Goal: Transaction & Acquisition: Purchase product/service

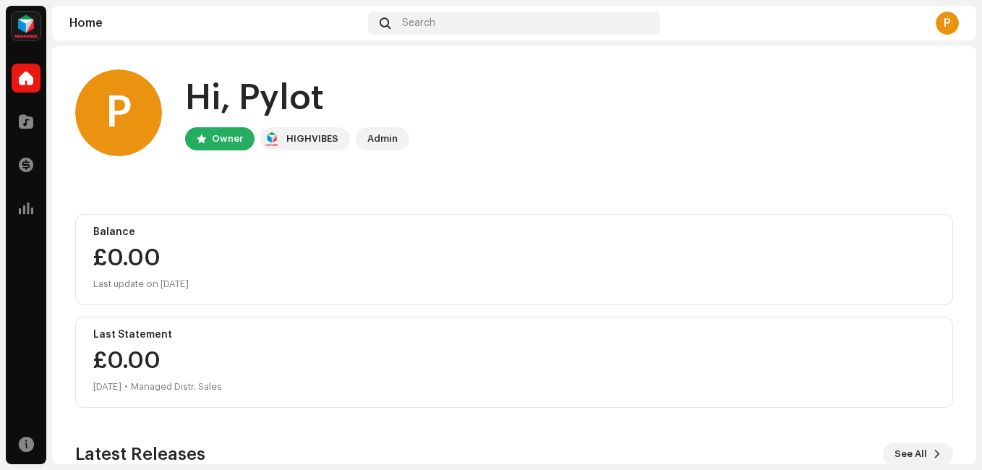
drag, startPoint x: 920, startPoint y: 0, endPoint x: 557, endPoint y: 75, distance: 370.7
click at [557, 75] on div "P Hi, Pylot Owner HIGHVIBES Admin" at bounding box center [514, 112] width 878 height 87
click at [555, 67] on div "P Hi, Pylot Owner HIGHVIBES Admin Balance £0.00 Last update on Oct 10, 2025 Las…" at bounding box center [514, 377] width 878 height 662
click at [35, 32] on img at bounding box center [26, 26] width 29 height 29
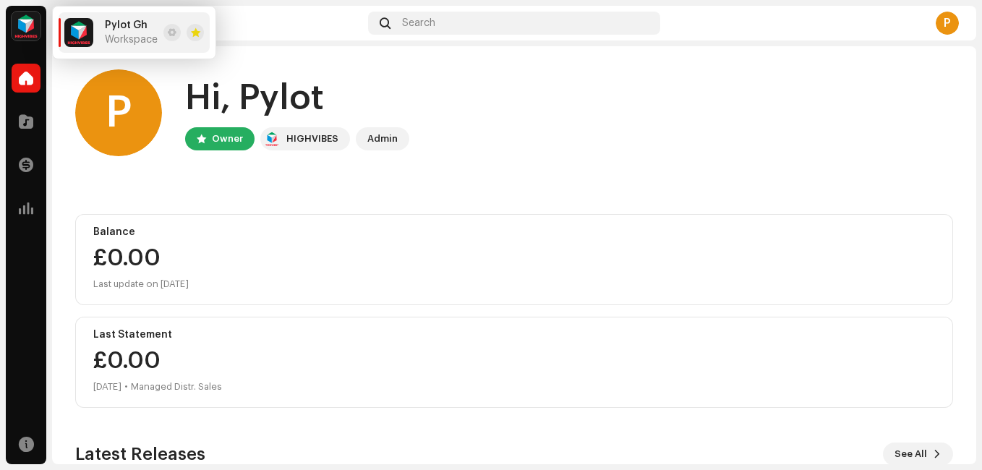
click at [270, 59] on div "P Hi, Pylot Owner HIGHVIBES Admin Balance £0.00 Last update on Oct 10, 2025 Las…" at bounding box center [514, 377] width 878 height 662
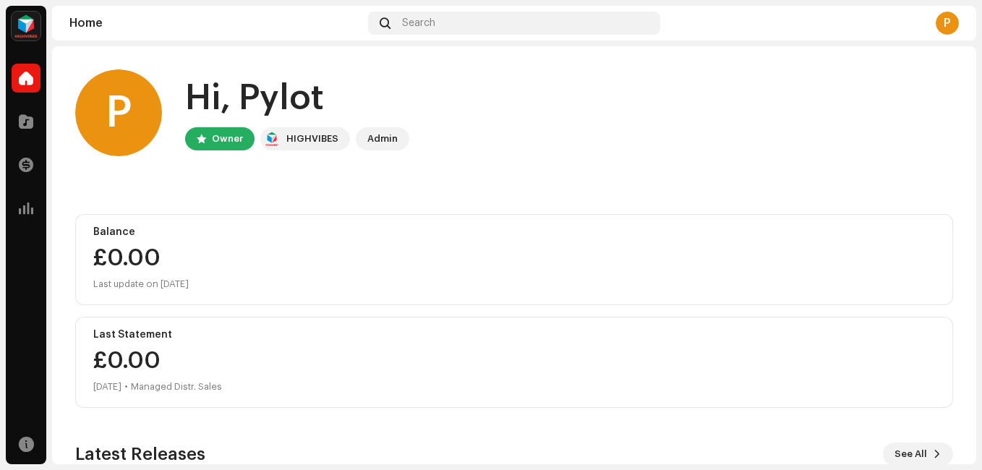
click at [93, 20] on div "Home" at bounding box center [215, 23] width 293 height 12
click at [34, 88] on div at bounding box center [26, 78] width 29 height 29
click at [32, 72] on span at bounding box center [26, 78] width 14 height 12
click at [30, 119] on span at bounding box center [26, 122] width 14 height 12
click at [27, 214] on span at bounding box center [26, 208] width 14 height 12
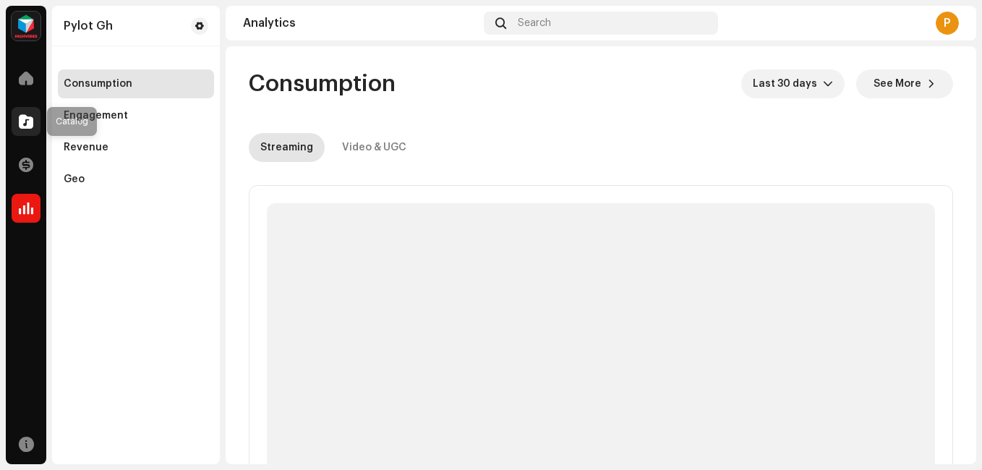
click at [25, 121] on span at bounding box center [26, 122] width 14 height 12
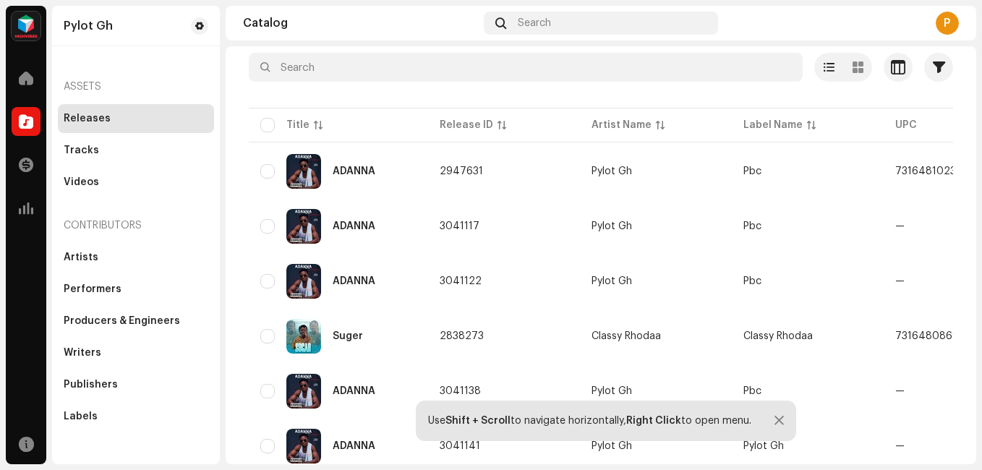
scroll to position [59, 0]
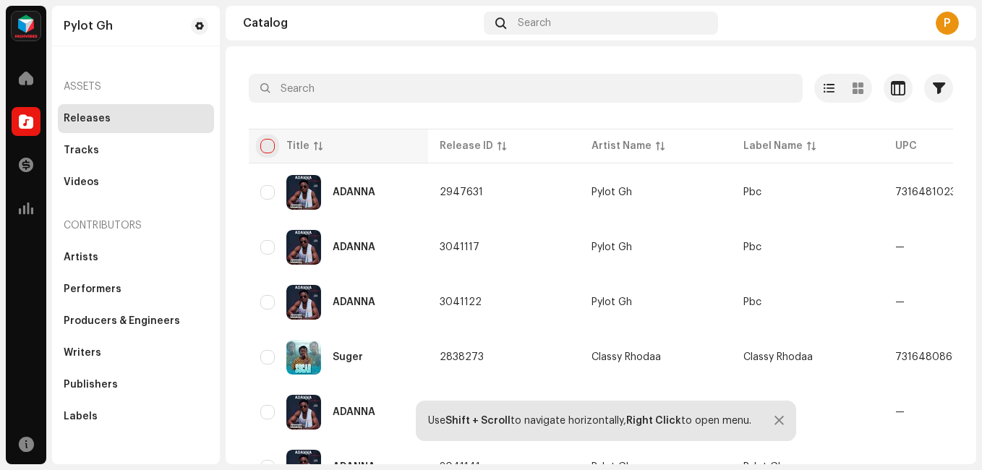
click at [270, 145] on input "checkbox" at bounding box center [267, 146] width 14 height 14
checkbox input "true"
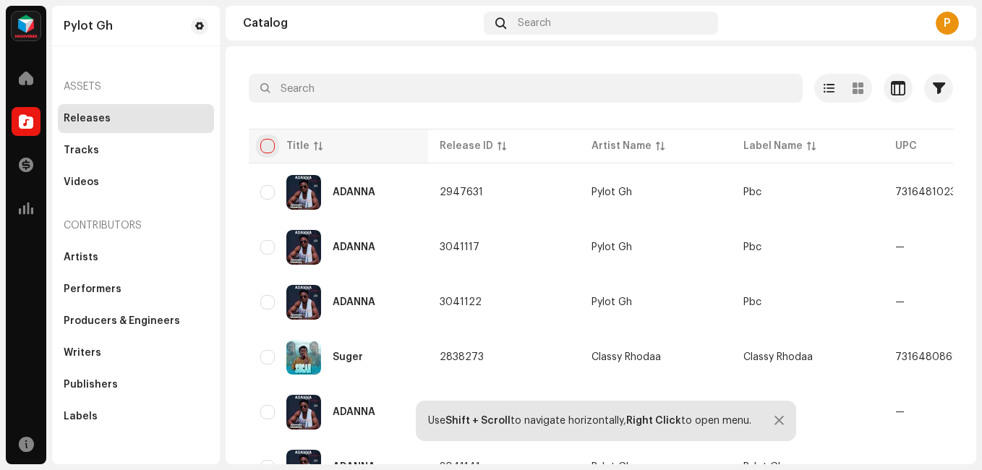
checkbox input "true"
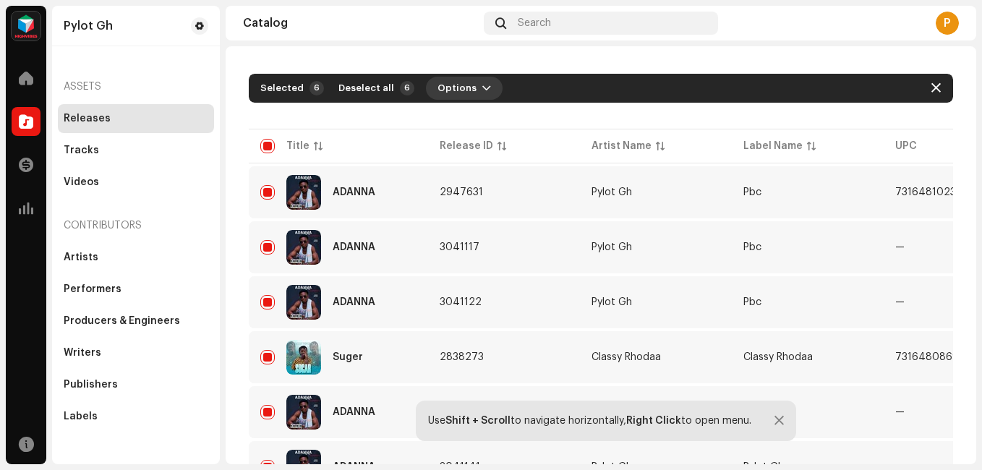
click at [482, 83] on span "button" at bounding box center [486, 88] width 9 height 12
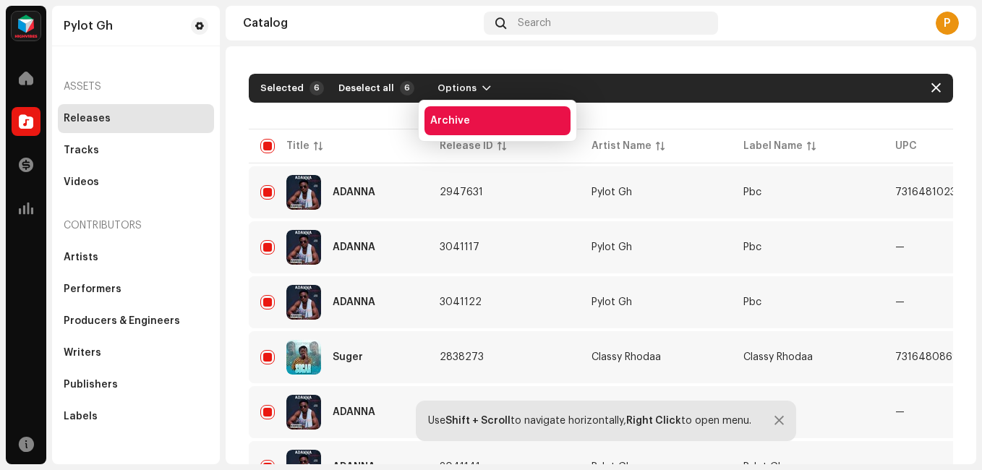
click at [461, 127] on div "Archive" at bounding box center [497, 120] width 146 height 29
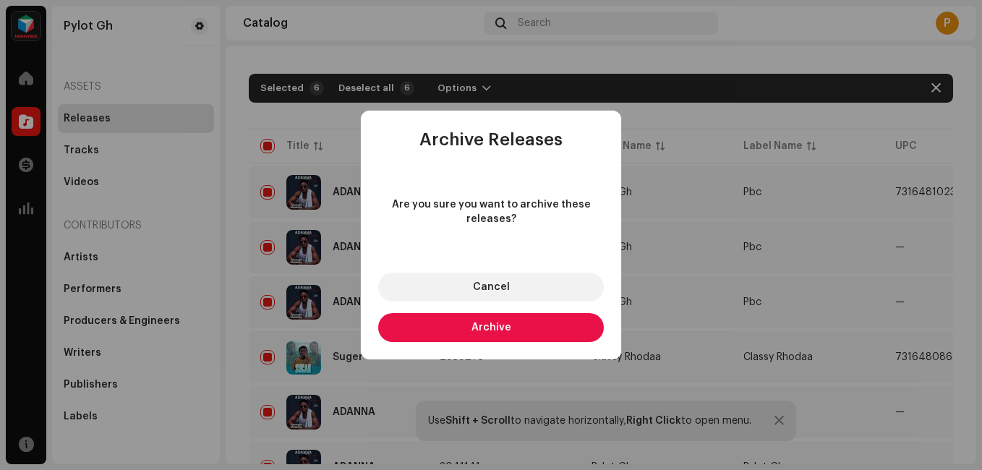
click at [497, 331] on span "Archive" at bounding box center [491, 327] width 40 height 10
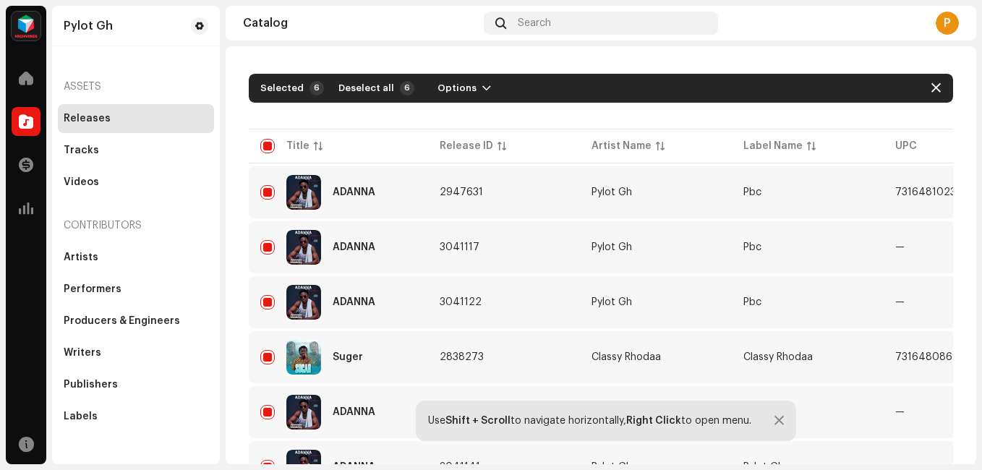
checkbox input "false"
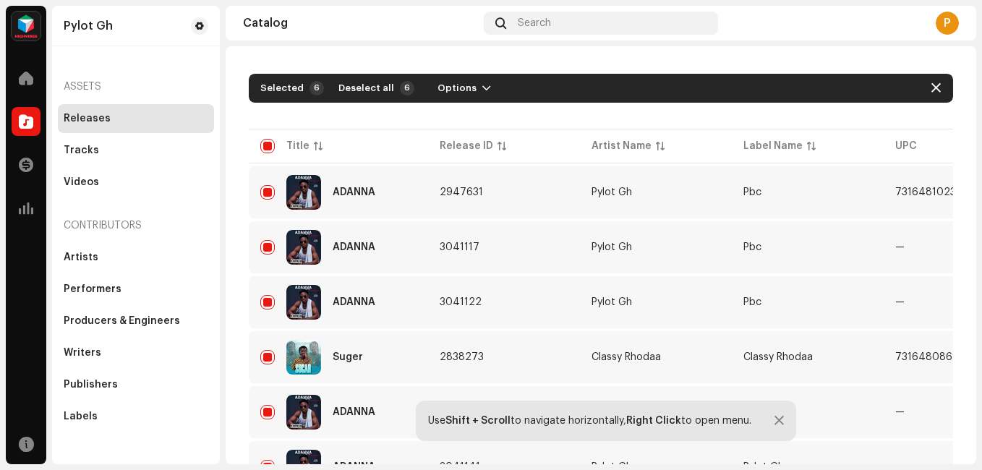
checkbox input "false"
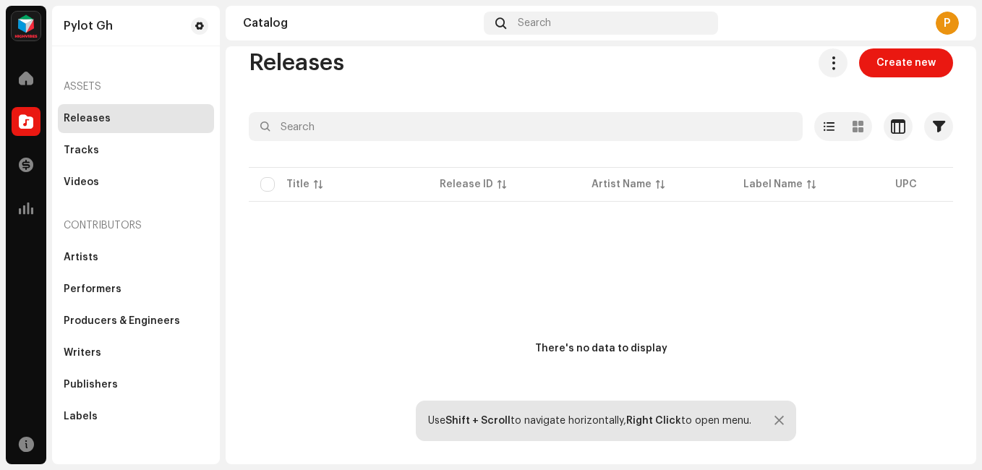
scroll to position [0, 0]
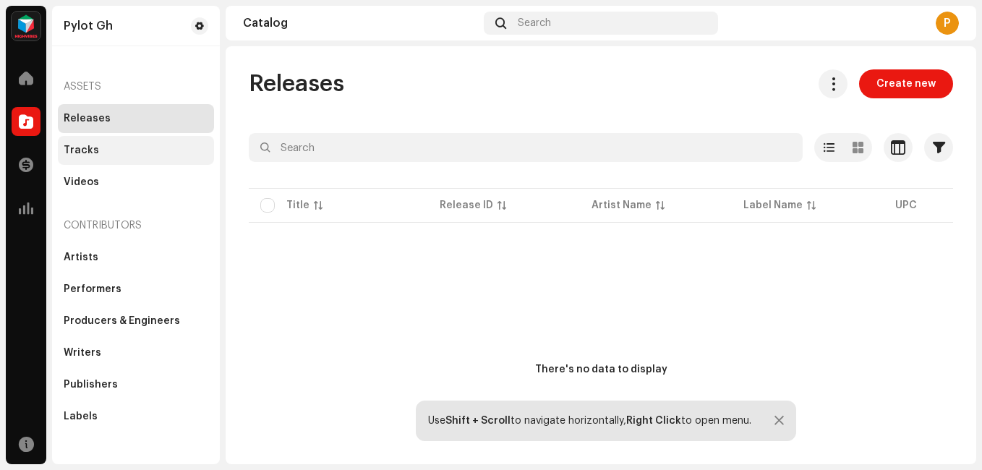
click at [82, 151] on div "Tracks" at bounding box center [81, 151] width 35 height 12
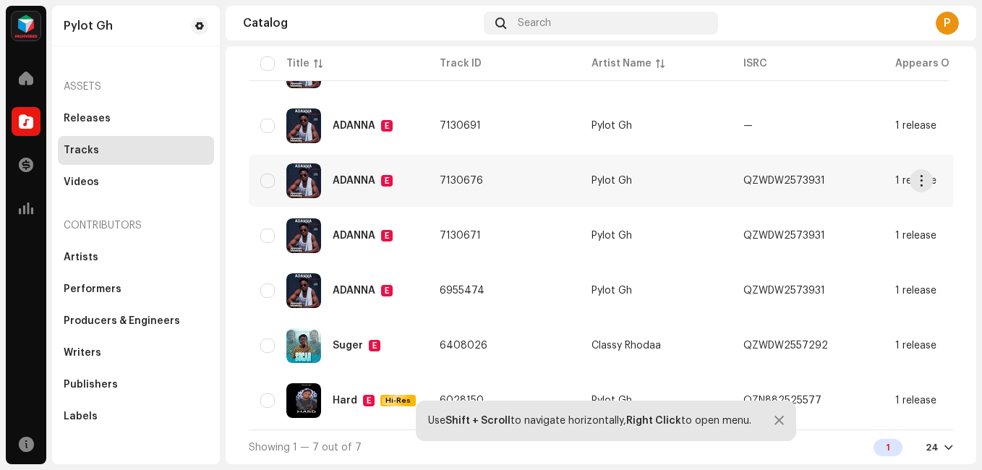
scroll to position [118, 0]
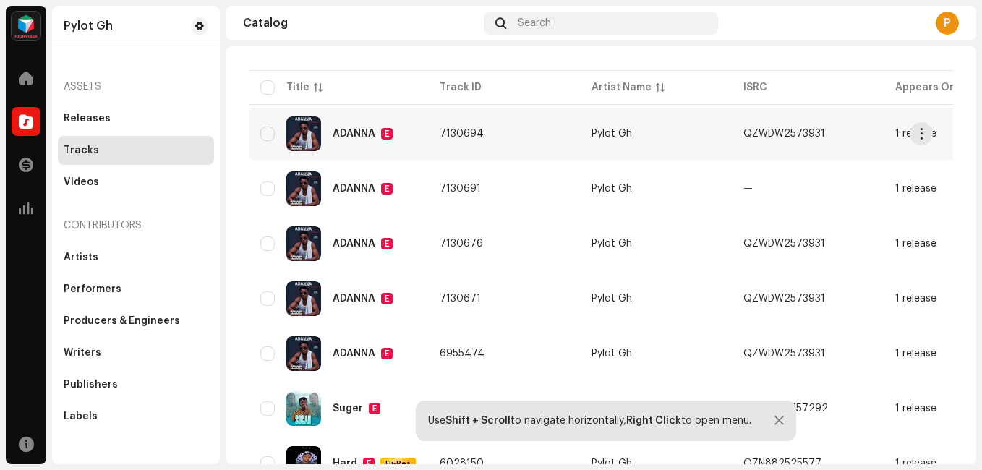
click at [336, 135] on div "ADANNA" at bounding box center [354, 134] width 43 height 10
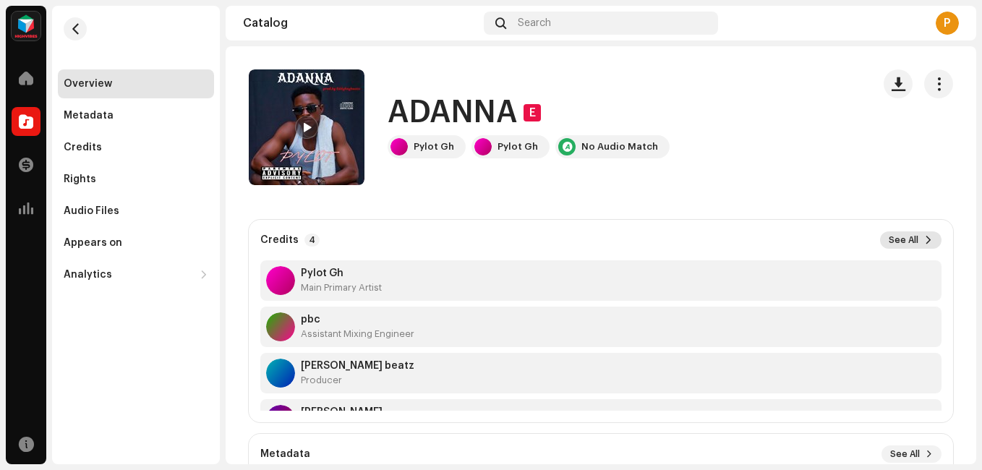
click at [910, 239] on button "See All" at bounding box center [910, 239] width 61 height 17
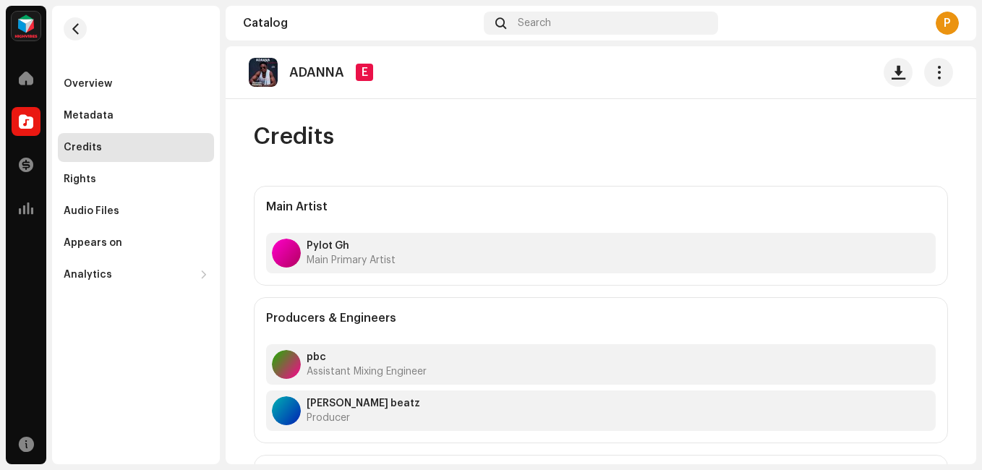
click at [320, 74] on p "ADANNA" at bounding box center [316, 72] width 55 height 15
click at [268, 76] on img at bounding box center [263, 72] width 29 height 29
click at [936, 71] on span "button" at bounding box center [939, 73] width 14 height 12
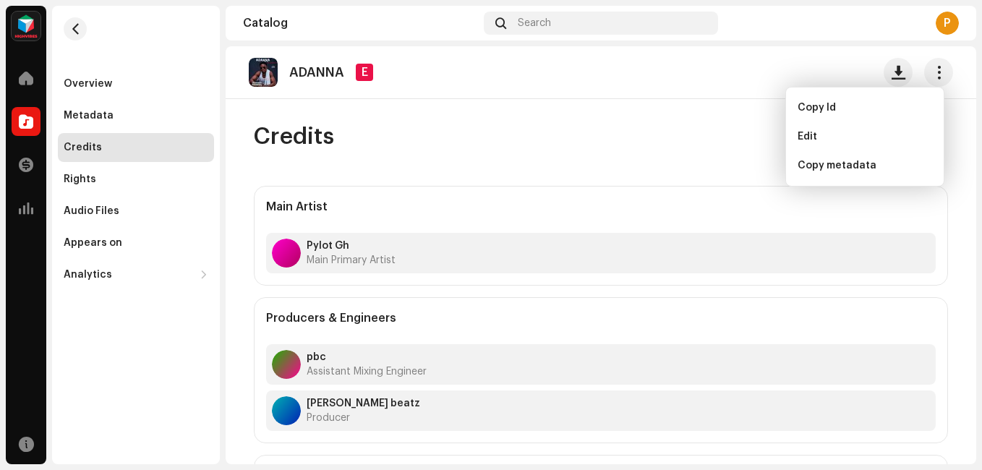
click at [658, 168] on div "Credits Main Artist Pylot Gh Main Primary Artist Producers & Engineers pbc Assi…" at bounding box center [601, 338] width 740 height 432
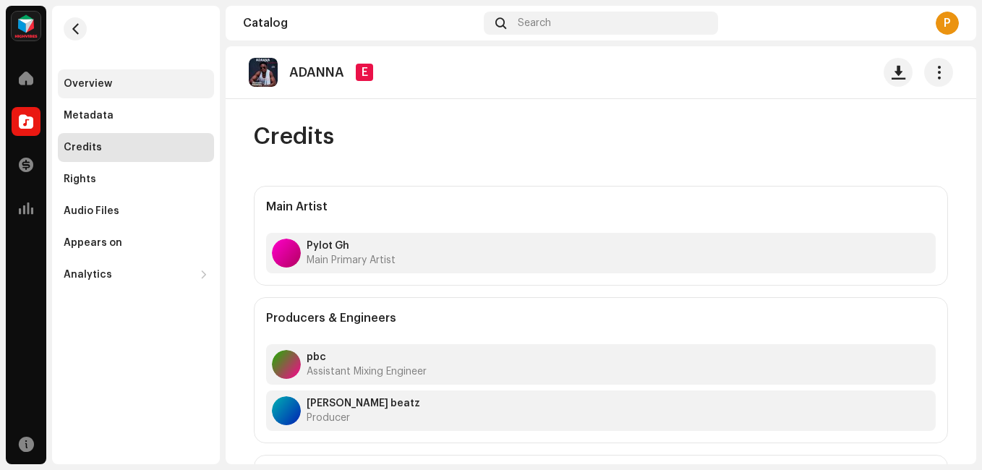
click at [103, 90] on div "Overview" at bounding box center [136, 83] width 156 height 29
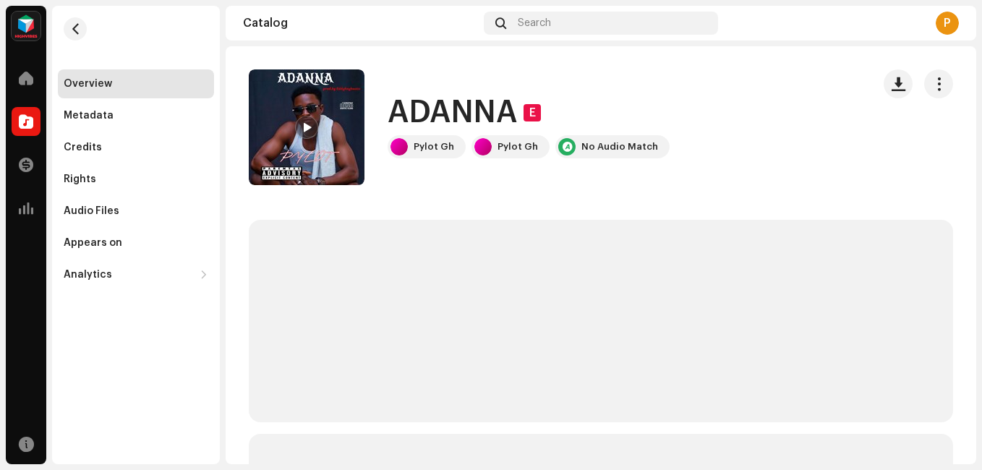
click at [92, 86] on div "Overview" at bounding box center [88, 84] width 48 height 12
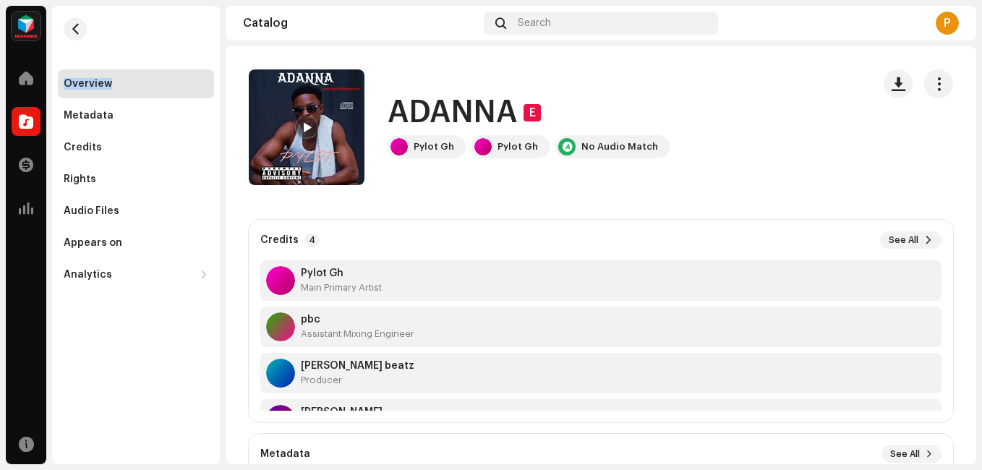
drag, startPoint x: 92, startPoint y: 86, endPoint x: 153, endPoint y: 163, distance: 97.8
click at [153, 163] on div "Overview Metadata Credits Rights Audio Files Appears on Analytics Consumption E…" at bounding box center [136, 179] width 156 height 220
click at [98, 115] on div "Metadata" at bounding box center [89, 116] width 50 height 12
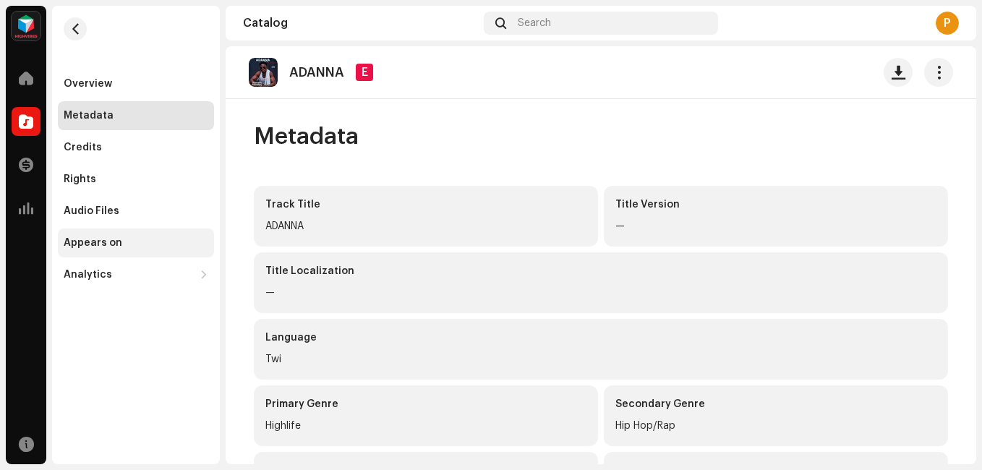
click at [99, 241] on div "Appears on" at bounding box center [93, 243] width 59 height 12
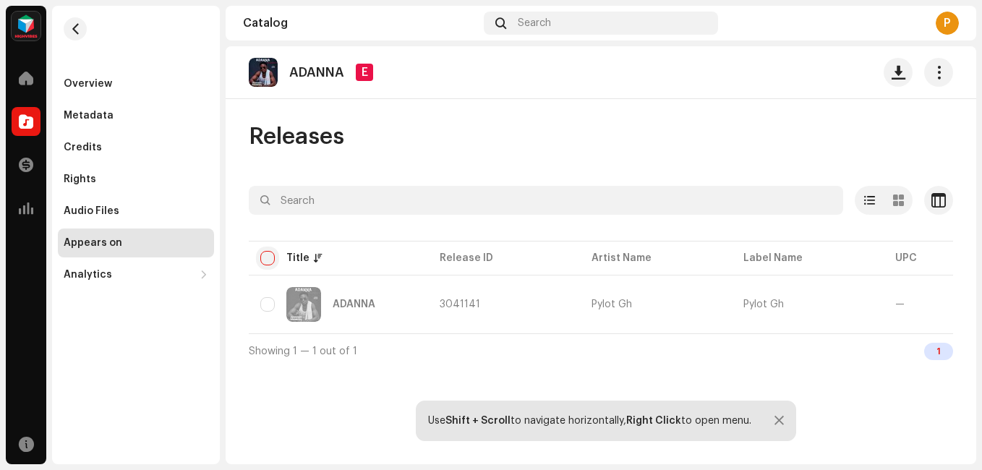
click at [270, 265] on input "checkbox" at bounding box center [267, 258] width 14 height 14
checkbox input "true"
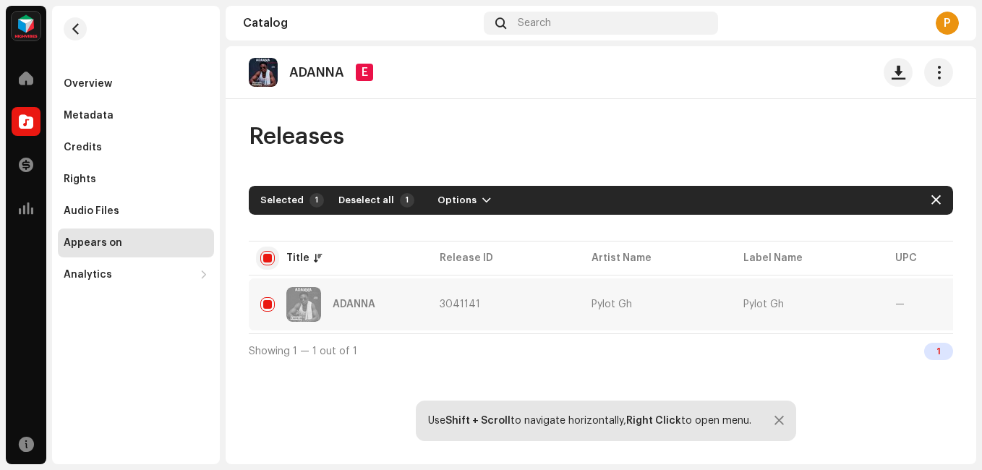
click at [270, 265] on input "checkbox" at bounding box center [267, 258] width 14 height 14
checkbox input "false"
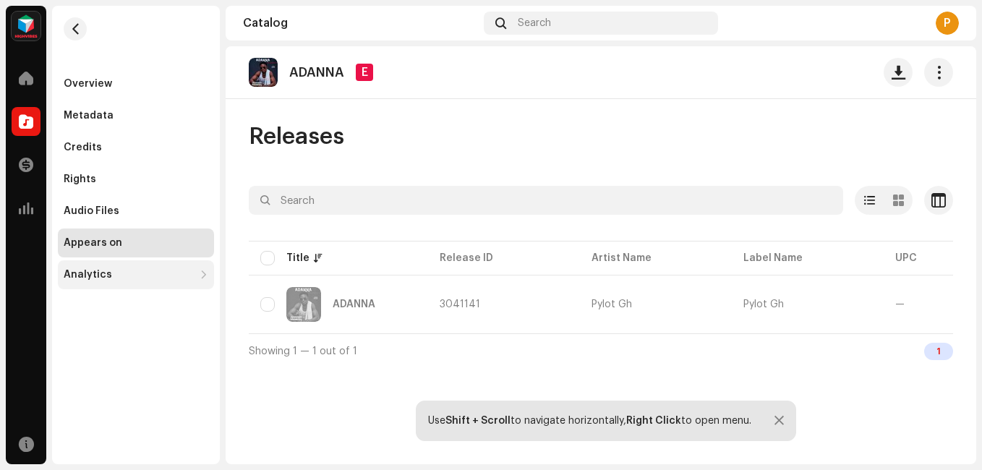
click at [84, 281] on div "Analytics" at bounding box center [136, 274] width 156 height 29
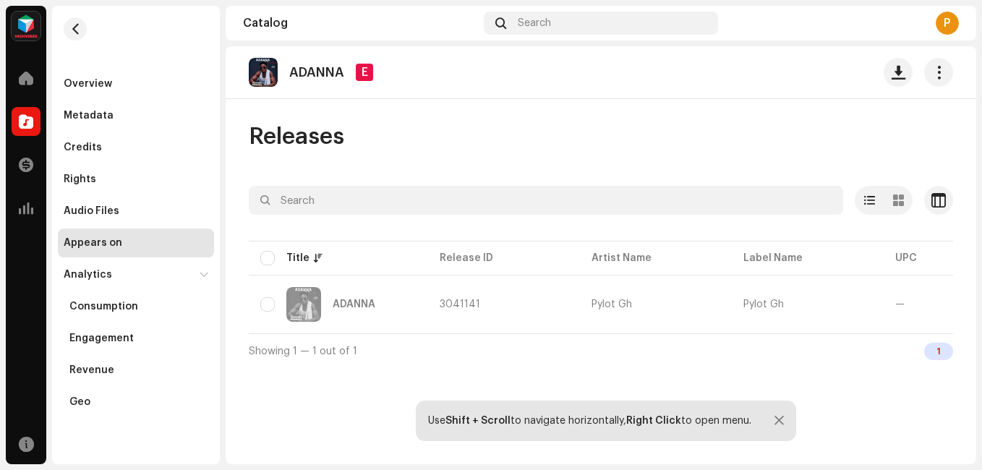
click at [938, 356] on div "1" at bounding box center [938, 351] width 29 height 17
click at [939, 360] on div "1" at bounding box center [938, 351] width 29 height 17
click at [938, 360] on div "1" at bounding box center [938, 351] width 29 height 17
click at [299, 67] on p "ADANNA" at bounding box center [316, 72] width 55 height 15
click at [273, 78] on img at bounding box center [263, 72] width 29 height 29
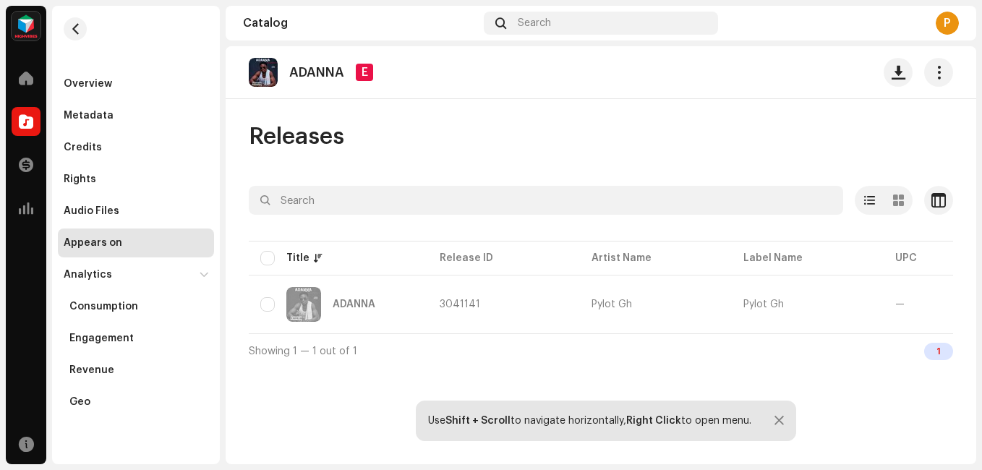
click at [266, 78] on img at bounding box center [263, 72] width 29 height 29
click at [19, 81] on span at bounding box center [26, 78] width 14 height 12
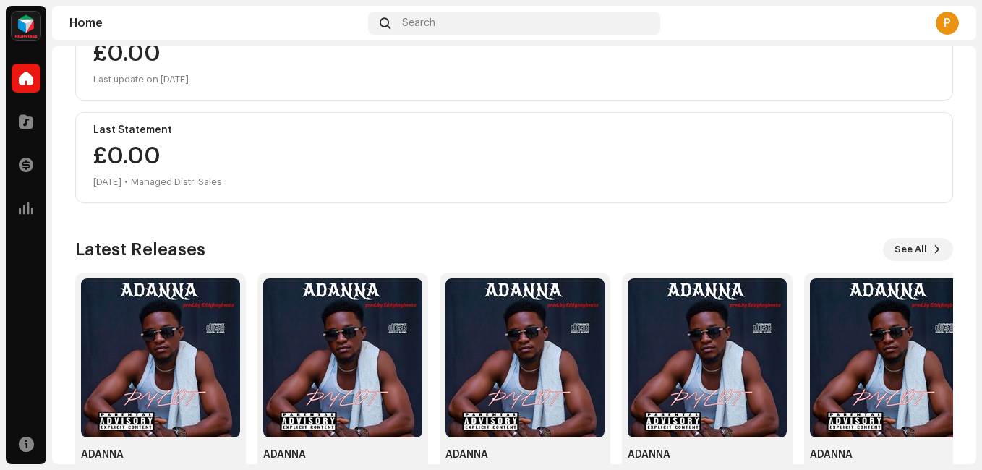
scroll to position [244, 0]
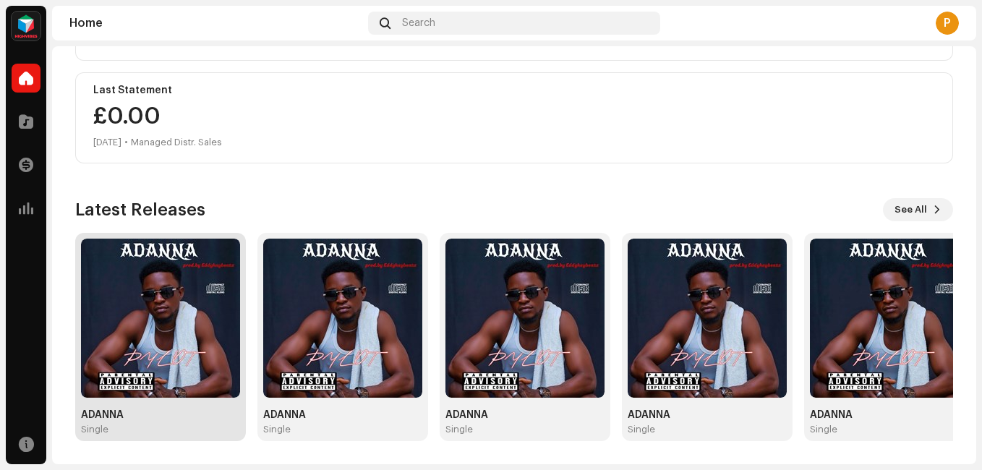
click at [187, 309] on img at bounding box center [160, 318] width 159 height 159
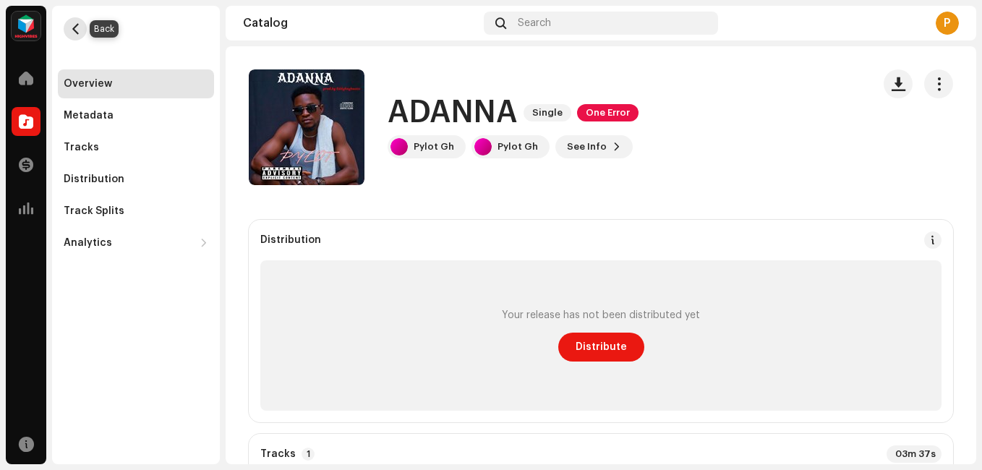
click at [78, 30] on span "button" at bounding box center [75, 29] width 11 height 12
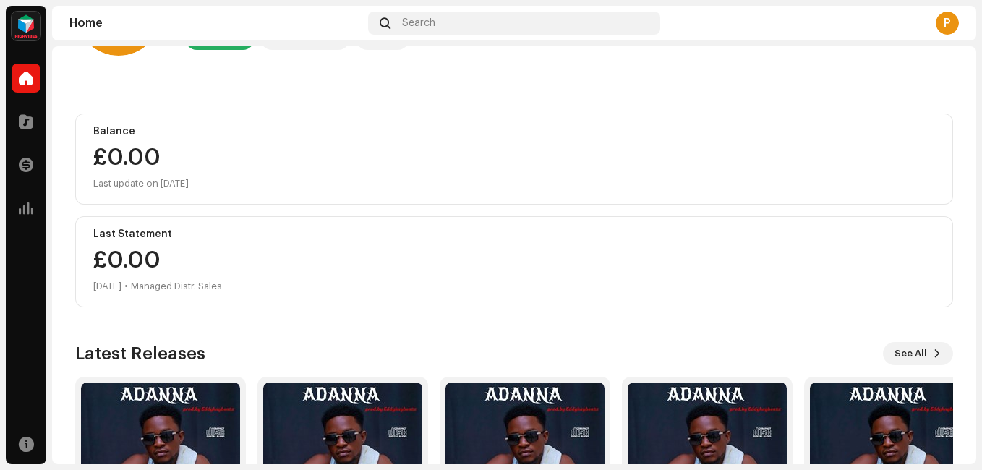
scroll to position [244, 0]
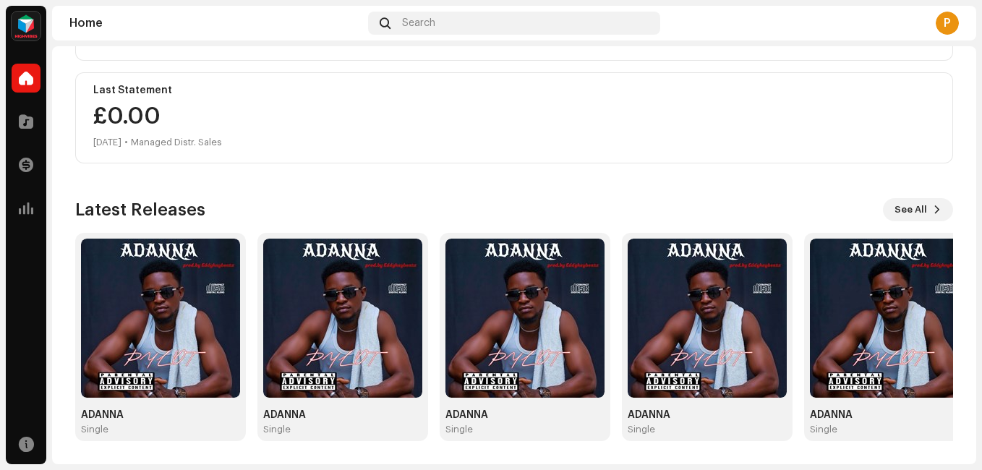
drag, startPoint x: 202, startPoint y: 292, endPoint x: 161, endPoint y: 273, distance: 45.3
click at [159, 273] on img at bounding box center [160, 318] width 159 height 159
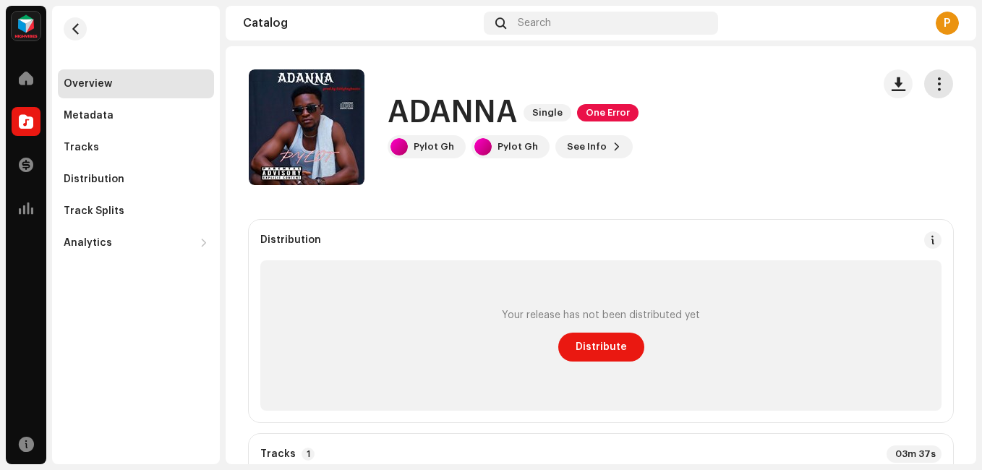
click at [934, 83] on span "button" at bounding box center [939, 84] width 14 height 12
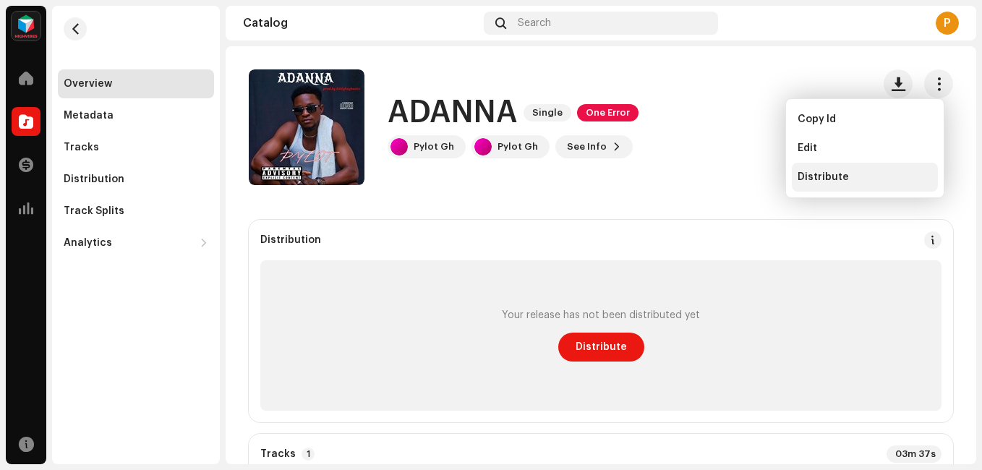
click at [834, 179] on span "Distribute" at bounding box center [823, 177] width 51 height 12
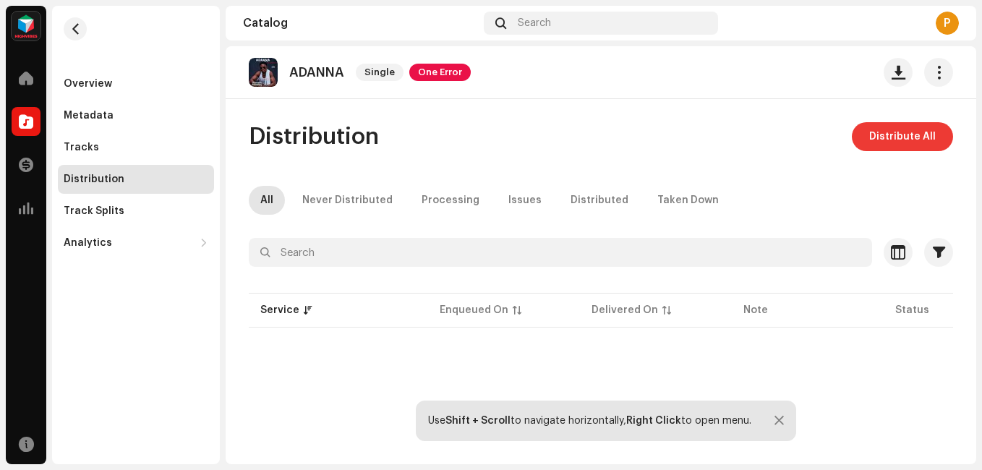
click at [885, 135] on span "Distribute All" at bounding box center [902, 136] width 67 height 29
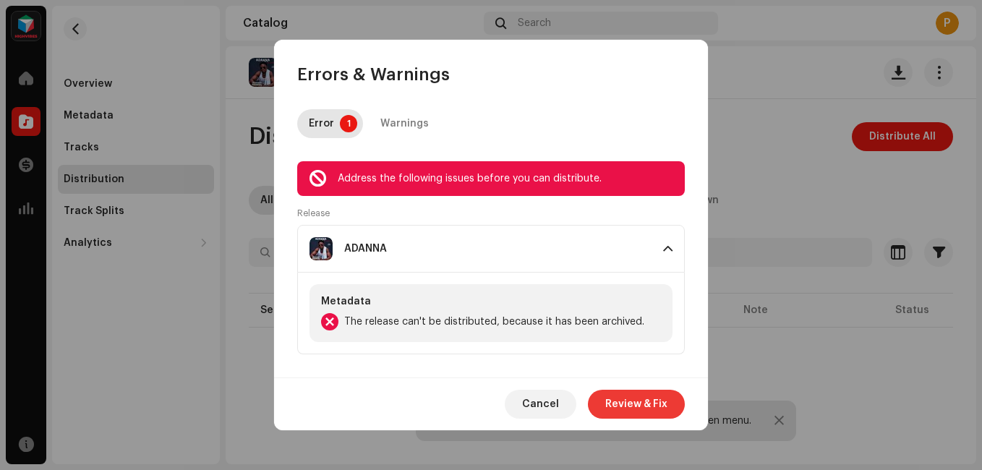
click at [635, 406] on span "Review & Fix" at bounding box center [636, 404] width 62 height 29
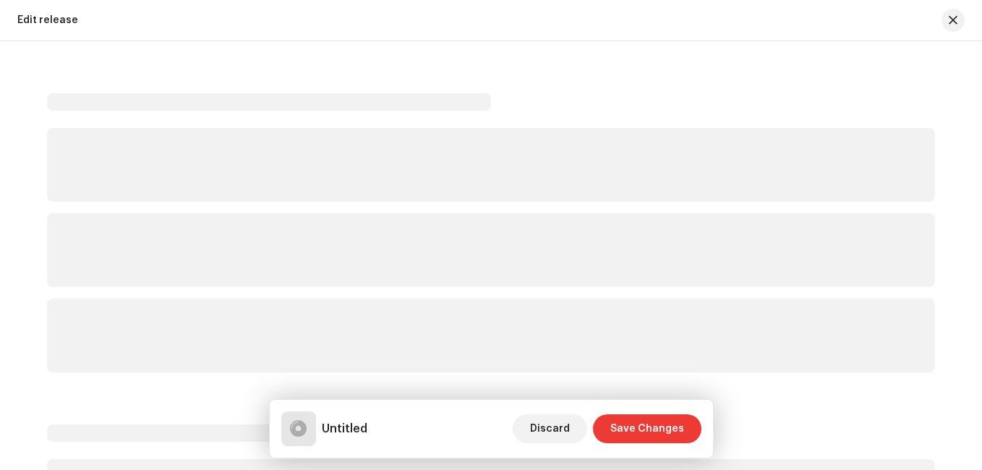
click at [635, 427] on span "Save Changes" at bounding box center [647, 428] width 74 height 29
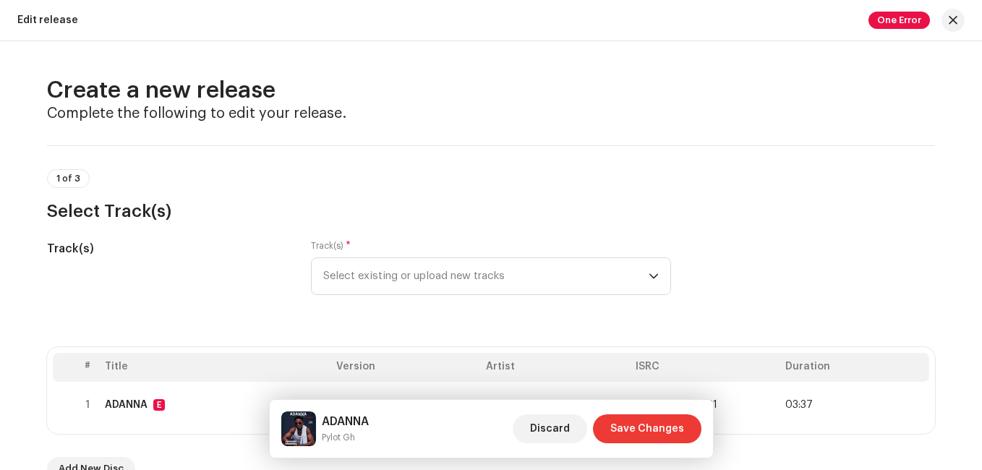
click at [631, 422] on span "Save Changes" at bounding box center [647, 428] width 74 height 29
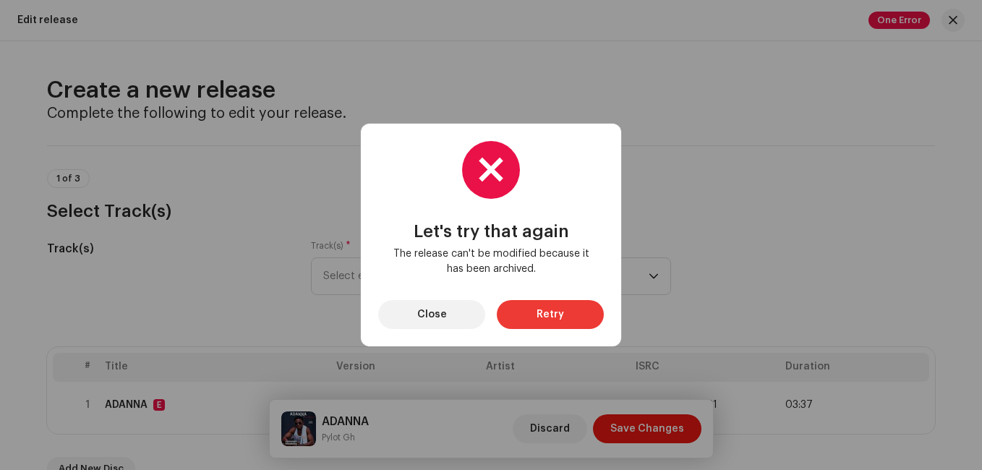
click at [529, 313] on button "Retry" at bounding box center [550, 314] width 107 height 29
click at [432, 322] on span "Close" at bounding box center [432, 314] width 30 height 29
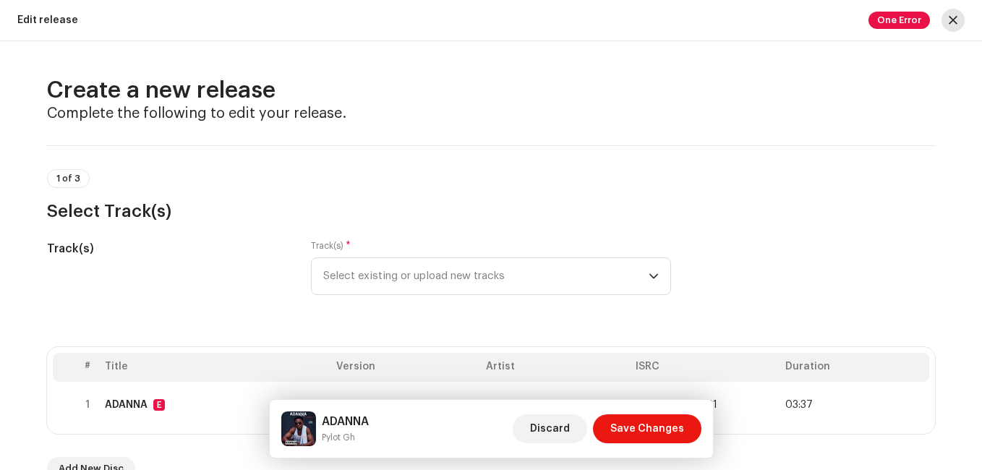
click at [948, 20] on button "button" at bounding box center [952, 20] width 23 height 23
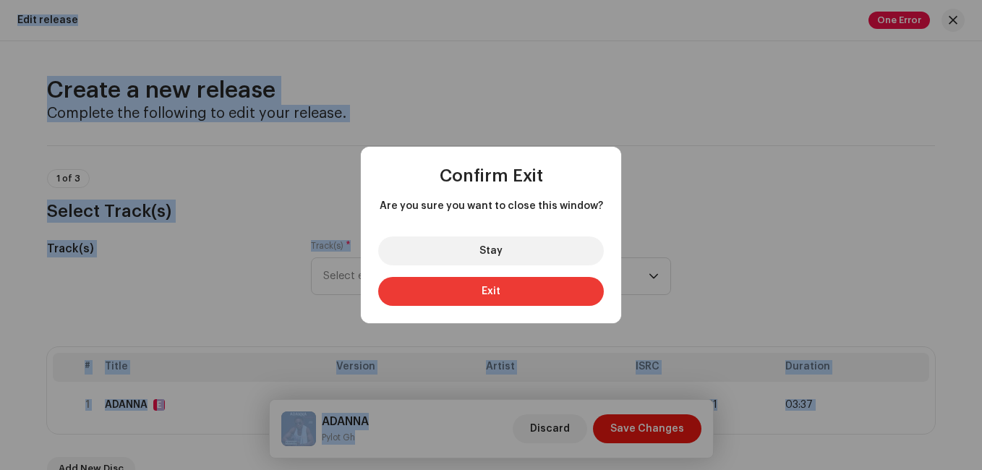
click at [503, 290] on button "Exit" at bounding box center [491, 291] width 226 height 29
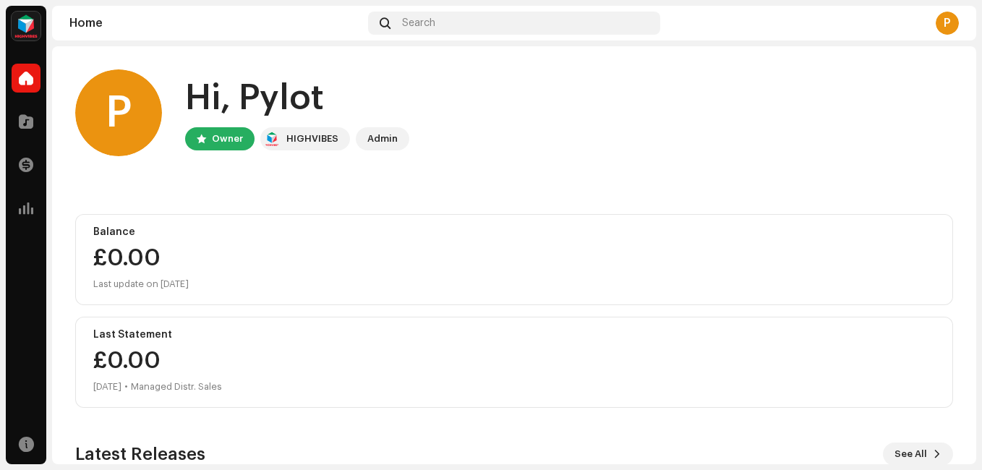
click at [945, 24] on div "P" at bounding box center [947, 23] width 23 height 23
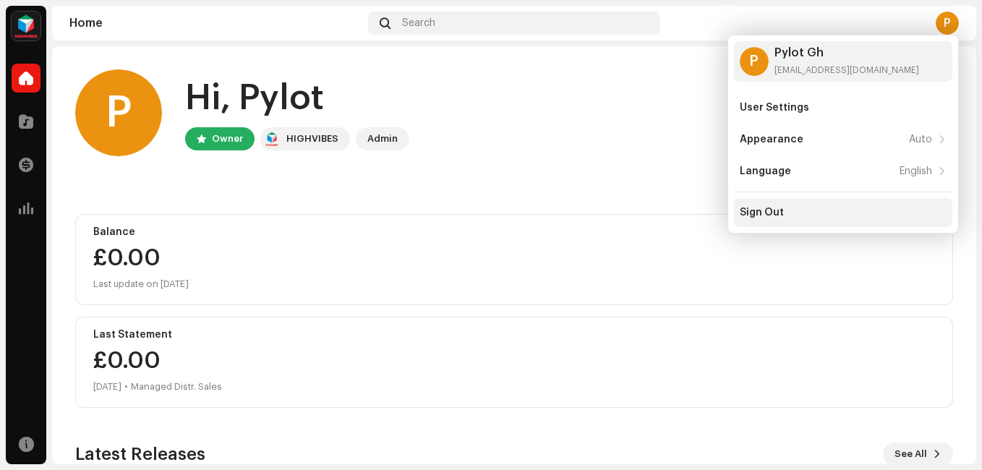
click at [764, 213] on div "Sign Out" at bounding box center [762, 213] width 44 height 12
drag, startPoint x: 764, startPoint y: 213, endPoint x: 748, endPoint y: 215, distance: 16.1
click at [748, 215] on div "Sign Out" at bounding box center [762, 213] width 44 height 12
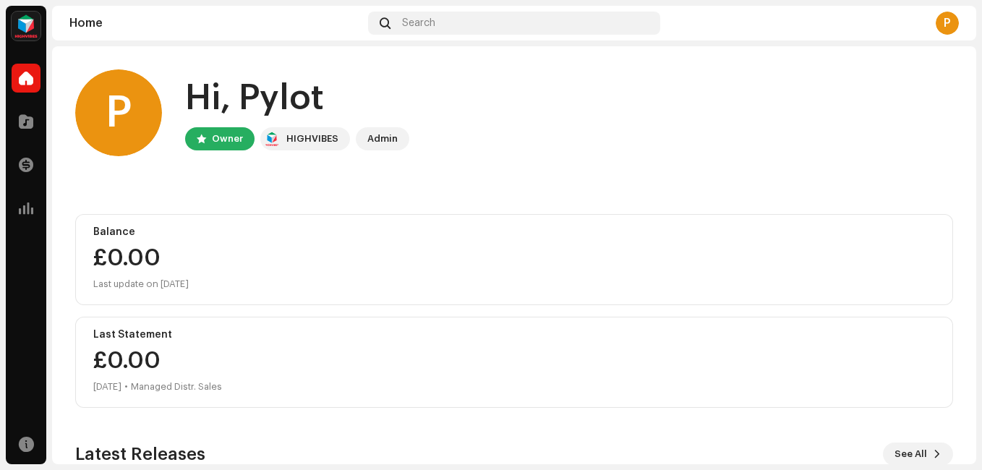
click at [951, 25] on div "P" at bounding box center [947, 23] width 23 height 23
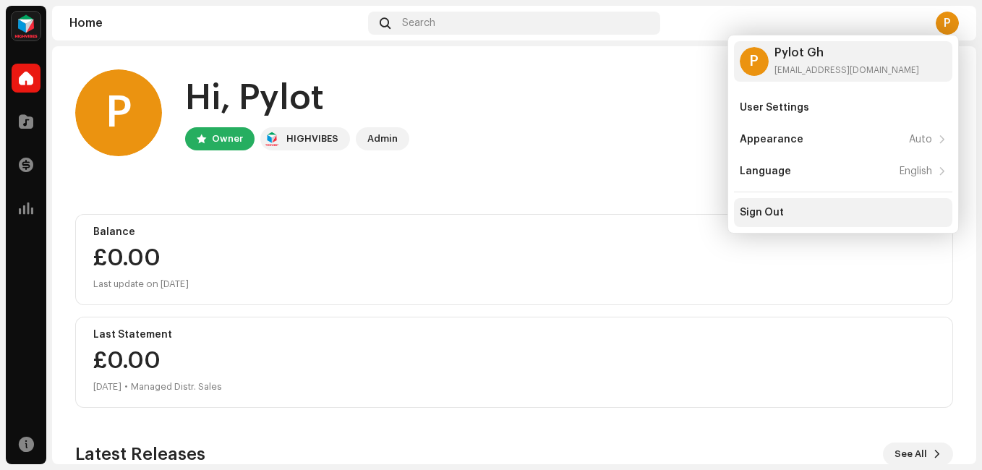
click at [779, 209] on div "Sign Out" at bounding box center [762, 213] width 44 height 12
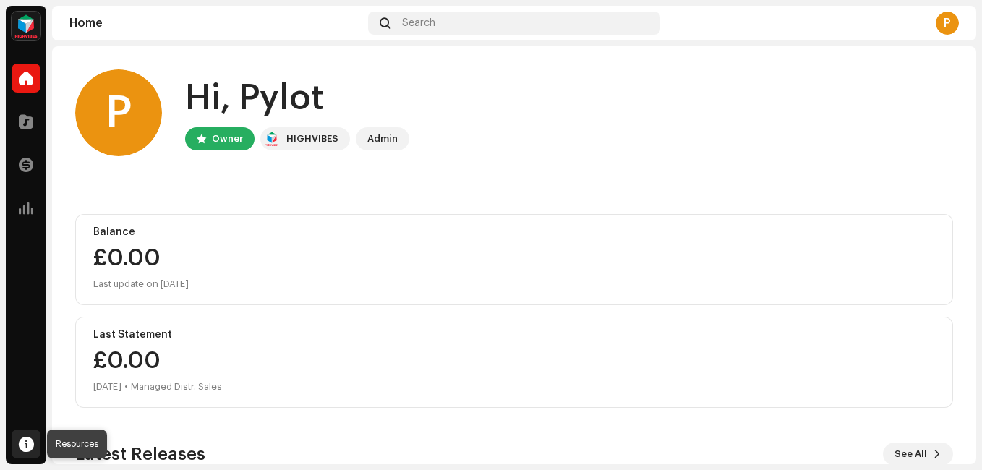
click at [23, 443] on span at bounding box center [26, 444] width 15 height 12
click at [15, 445] on div at bounding box center [26, 443] width 29 height 29
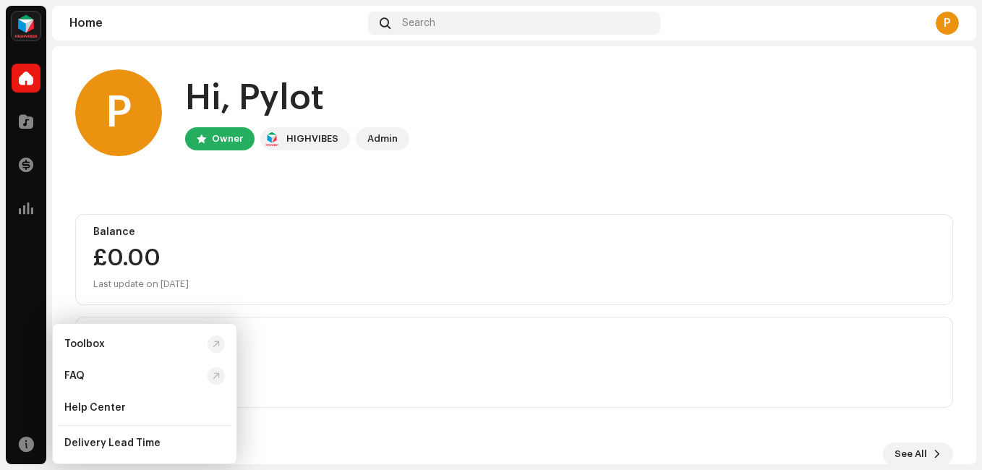
click at [954, 19] on div "P" at bounding box center [947, 23] width 23 height 23
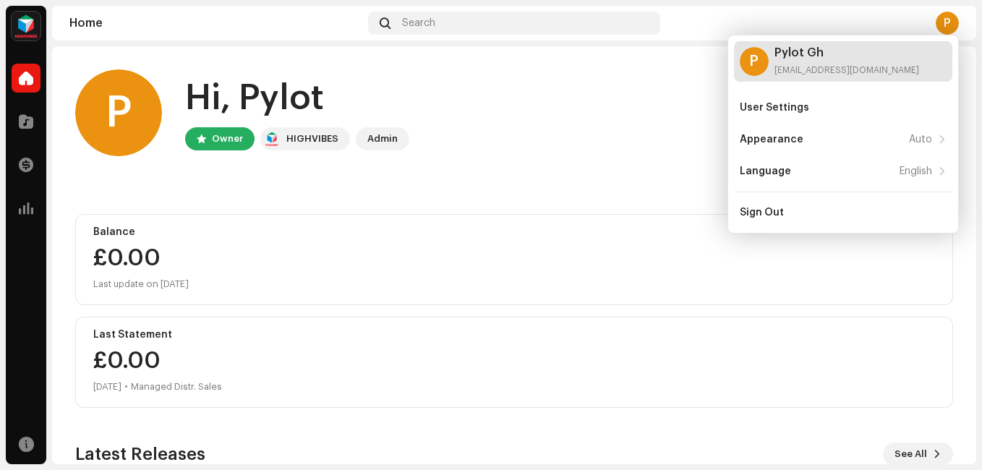
click at [753, 60] on div "P" at bounding box center [754, 61] width 29 height 29
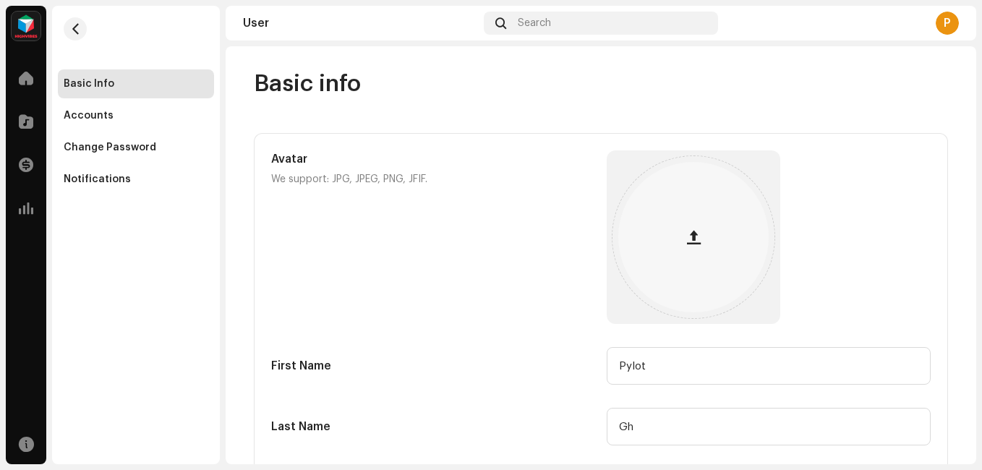
click at [946, 25] on div "P" at bounding box center [947, 23] width 23 height 23
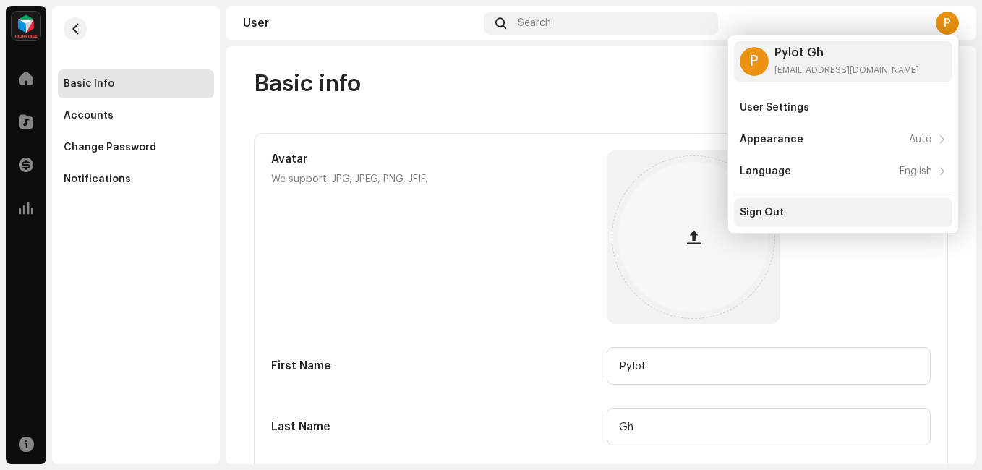
click at [747, 203] on div "Sign Out" at bounding box center [843, 212] width 218 height 29
